Goal: Find specific page/section: Find specific page/section

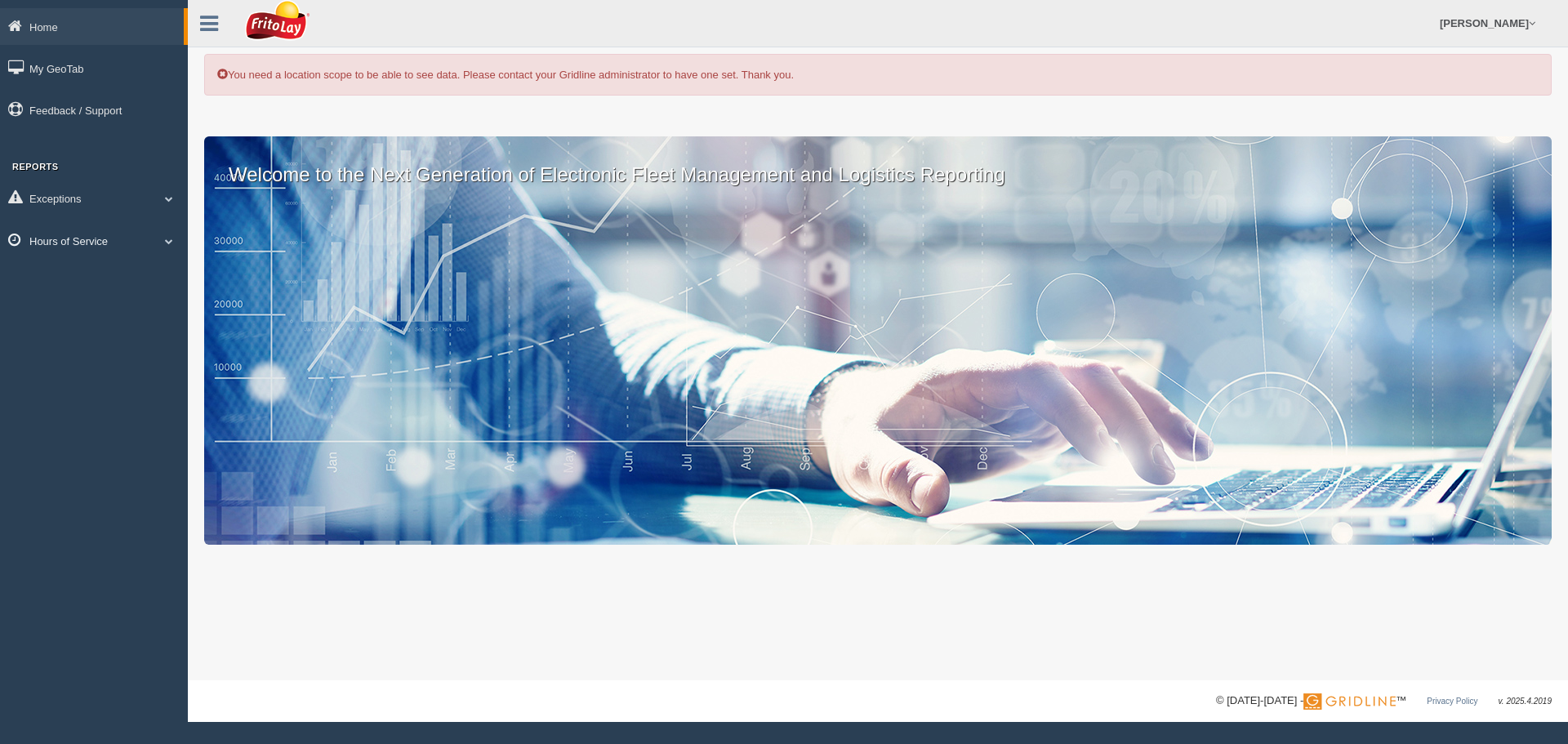
click at [110, 237] on link "Hours of Service" at bounding box center [93, 240] width 188 height 37
click at [110, 237] on link "Hours of Service" at bounding box center [92, 240] width 184 height 37
click at [1477, 27] on link "[PERSON_NAME]" at bounding box center [1487, 23] width 112 height 46
click at [1324, 19] on ul "Stephen Bracamonte Feedback/Support Log Off" at bounding box center [1205, 23] width 676 height 46
